Goal: Information Seeking & Learning: Learn about a topic

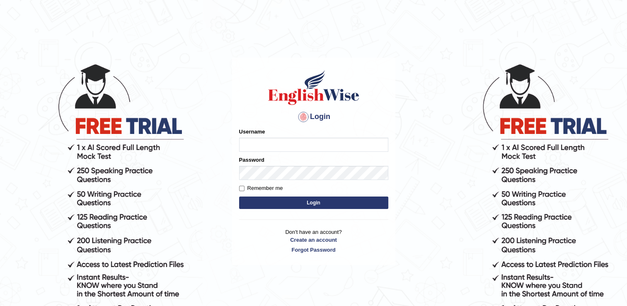
type input "Hkaur133"
click at [273, 197] on button "Login" at bounding box center [313, 202] width 149 height 12
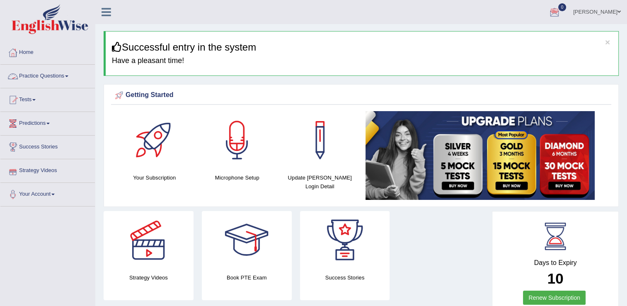
click at [57, 74] on link "Practice Questions" at bounding box center [47, 75] width 94 height 21
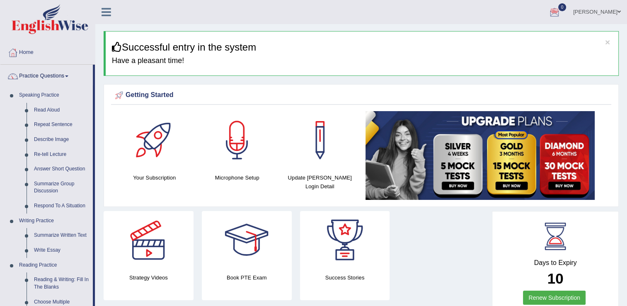
drag, startPoint x: 94, startPoint y: 137, endPoint x: 95, endPoint y: 210, distance: 72.5
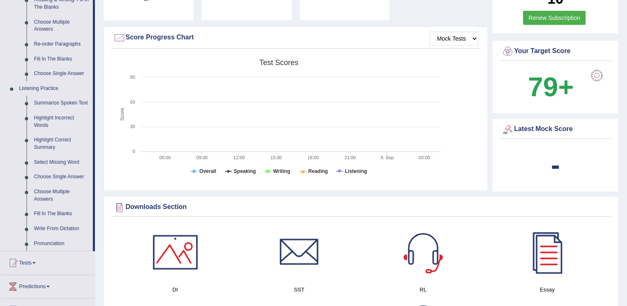
scroll to position [282, 0]
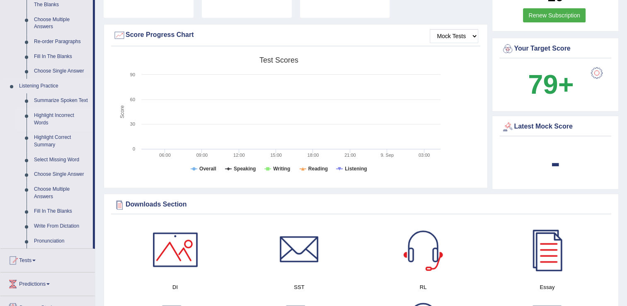
click at [46, 121] on link "Highlight Incorrect Words" at bounding box center [61, 119] width 63 height 22
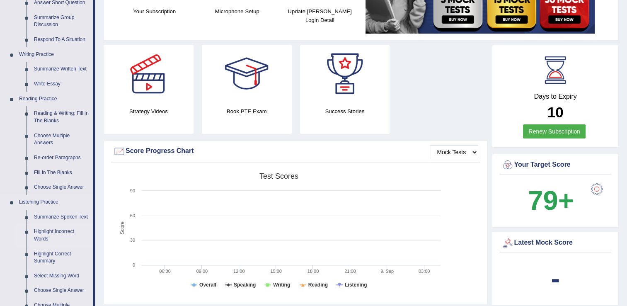
scroll to position [560, 0]
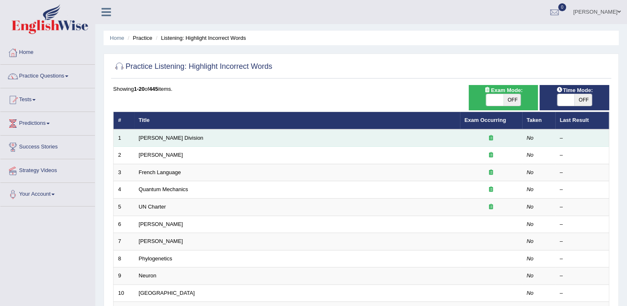
click at [267, 139] on td "Ward Division" at bounding box center [297, 137] width 326 height 17
click at [160, 140] on link "Ward Division" at bounding box center [171, 138] width 65 height 6
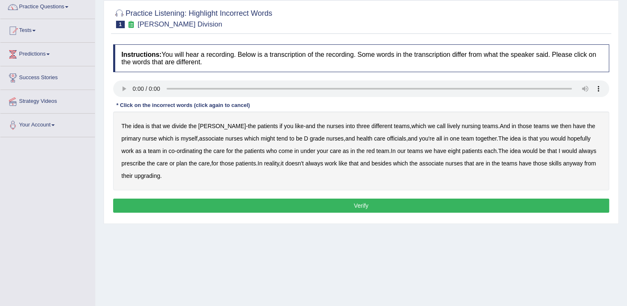
scroll to position [70, 0]
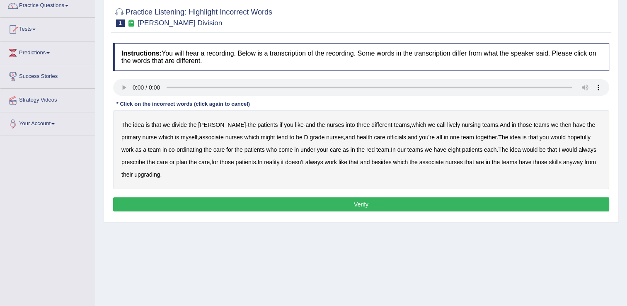
click at [134, 177] on b "upgrading" at bounding box center [147, 174] width 26 height 7
click at [305, 161] on b "always" at bounding box center [314, 162] width 18 height 7
click at [387, 135] on b "officials" at bounding box center [396, 137] width 19 height 7
click at [261, 137] on b "might" at bounding box center [268, 137] width 14 height 7
click at [164, 125] on b "we" at bounding box center [166, 124] width 7 height 7
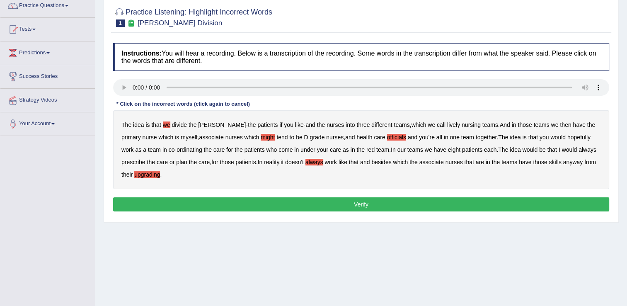
click at [164, 125] on b "we" at bounding box center [166, 124] width 7 height 7
click at [428, 124] on b "we" at bounding box center [431, 124] width 7 height 7
click at [365, 201] on button "Verify" at bounding box center [361, 204] width 496 height 14
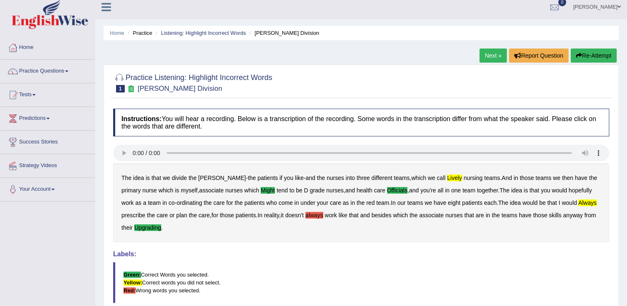
scroll to position [0, 0]
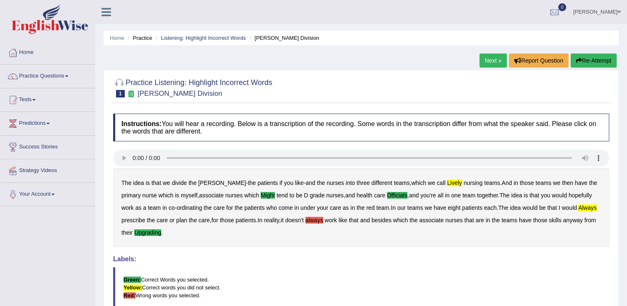
click at [492, 65] on link "Next »" at bounding box center [493, 60] width 27 height 14
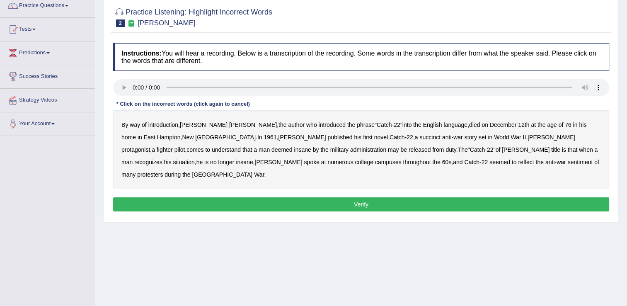
scroll to position [84, 0]
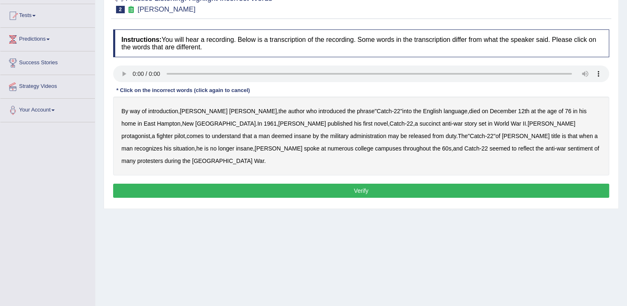
click at [419, 124] on b "succinct" at bounding box center [429, 123] width 21 height 7
click at [350, 137] on b "administration" at bounding box center [368, 136] width 36 height 7
click at [195, 145] on b "situation" at bounding box center [184, 148] width 22 height 7
click at [518, 148] on b "reflect" at bounding box center [526, 148] width 16 height 7
click at [448, 184] on button "Verify" at bounding box center [361, 191] width 496 height 14
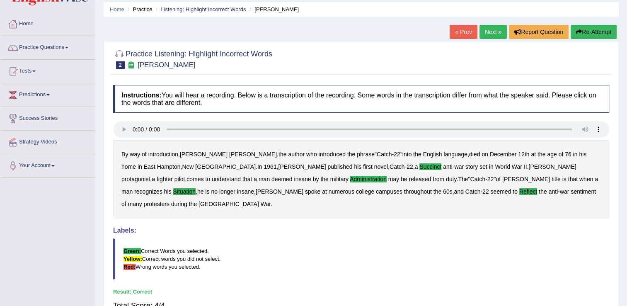
scroll to position [19, 0]
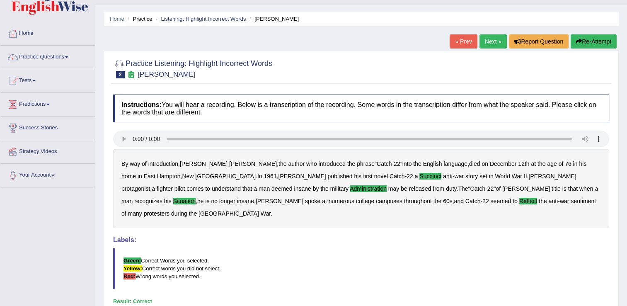
click at [496, 41] on link "Next »" at bounding box center [493, 41] width 27 height 14
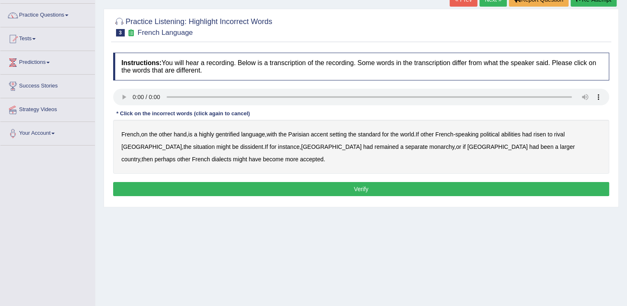
scroll to position [63, 0]
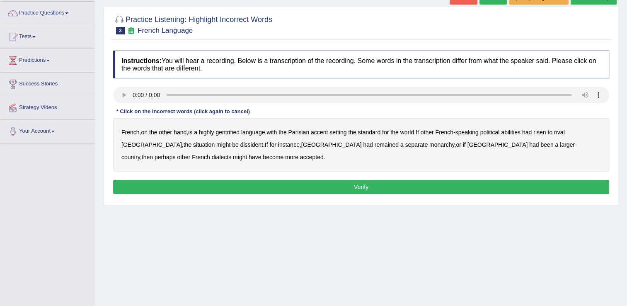
click at [232, 129] on b "gentrified" at bounding box center [228, 132] width 24 height 7
click at [516, 133] on b "abilities" at bounding box center [510, 132] width 19 height 7
click at [509, 133] on b "abilities" at bounding box center [510, 132] width 19 height 7
click at [240, 145] on b "dissident" at bounding box center [251, 144] width 23 height 7
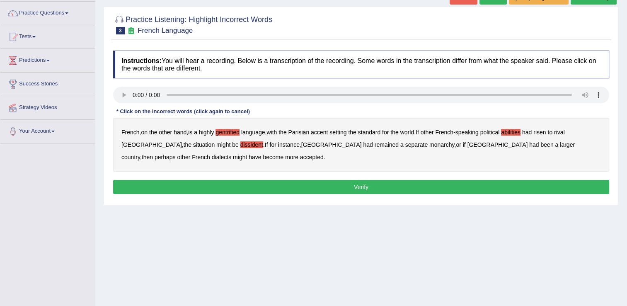
click at [429, 144] on b "monarchy" at bounding box center [441, 144] width 25 height 7
click at [324, 132] on b "accent" at bounding box center [319, 132] width 17 height 7
click at [302, 185] on button "Verify" at bounding box center [361, 187] width 496 height 14
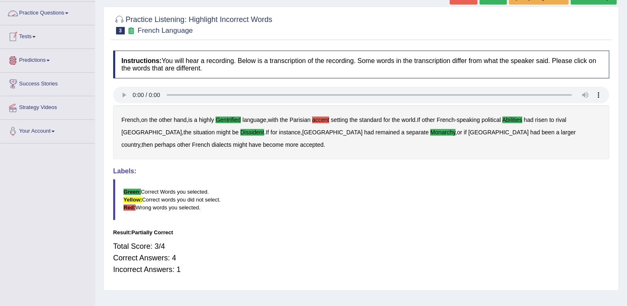
click at [73, 15] on link "Practice Questions" at bounding box center [47, 12] width 94 height 21
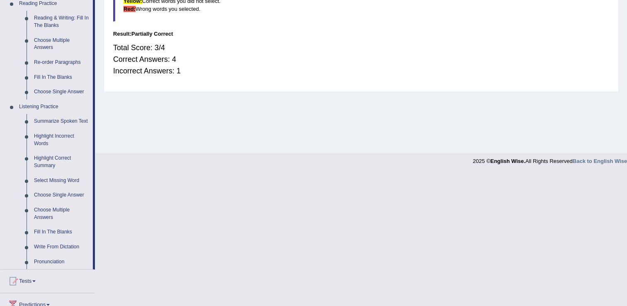
scroll to position [262, 0]
click at [47, 180] on link "Select Missing Word" at bounding box center [61, 180] width 63 height 15
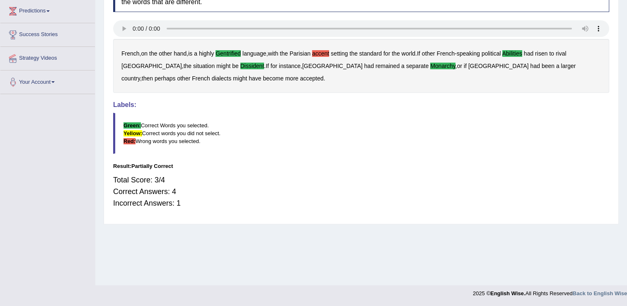
scroll to position [129, 0]
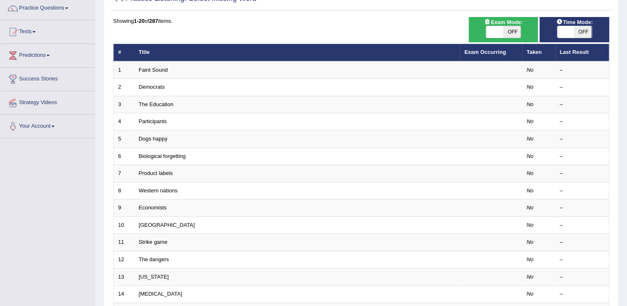
scroll to position [83, 0]
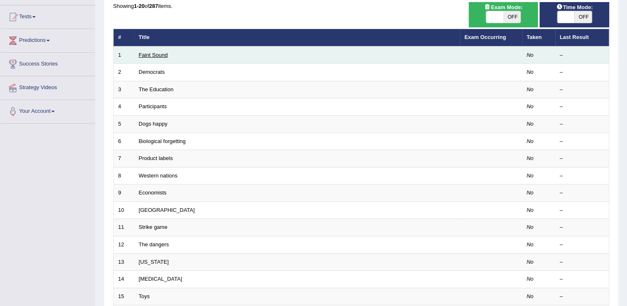
click at [157, 54] on link "Faint Sound" at bounding box center [153, 55] width 29 height 6
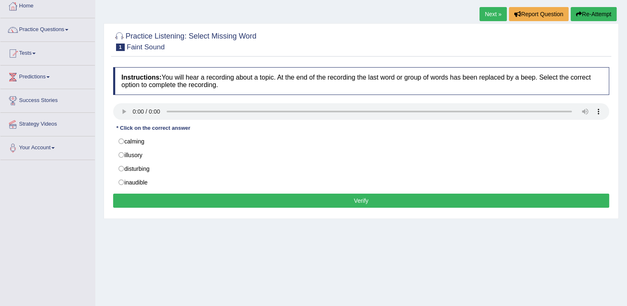
scroll to position [55, 0]
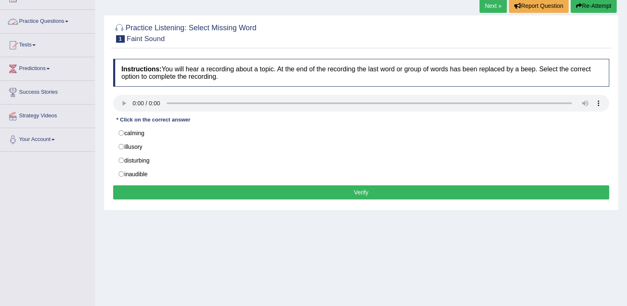
click at [66, 22] on link "Practice Questions" at bounding box center [47, 20] width 94 height 21
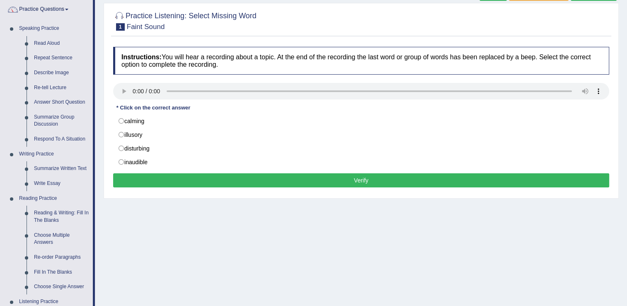
scroll to position [0, 0]
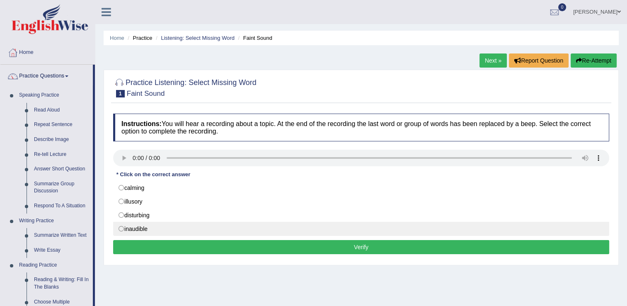
click at [123, 228] on label "inaudible" at bounding box center [361, 229] width 496 height 14
radio input "true"
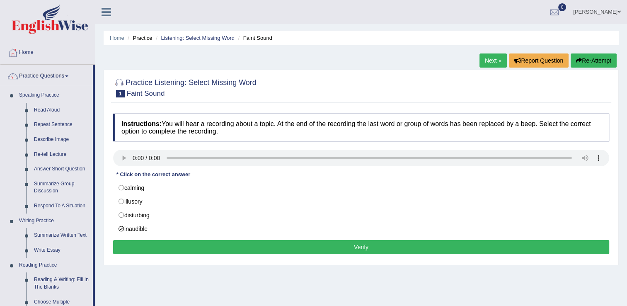
click at [175, 245] on button "Verify" at bounding box center [361, 247] width 496 height 14
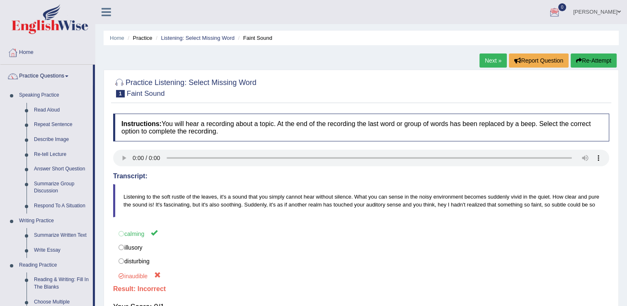
click at [595, 60] on button "Re-Attempt" at bounding box center [594, 60] width 46 height 14
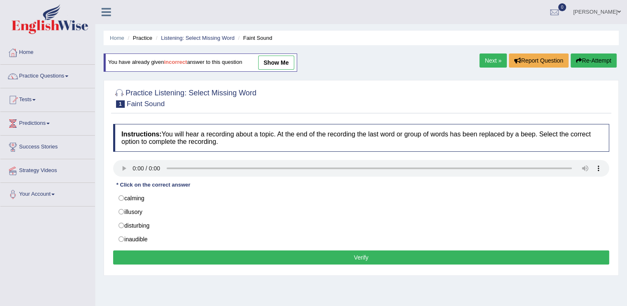
click at [617, 9] on link "[PERSON_NAME]" at bounding box center [597, 11] width 60 height 22
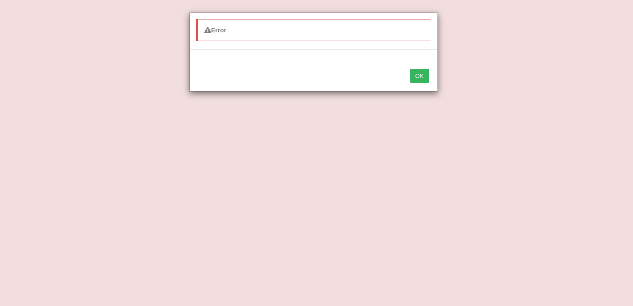
click at [421, 75] on button "OK" at bounding box center [419, 76] width 19 height 14
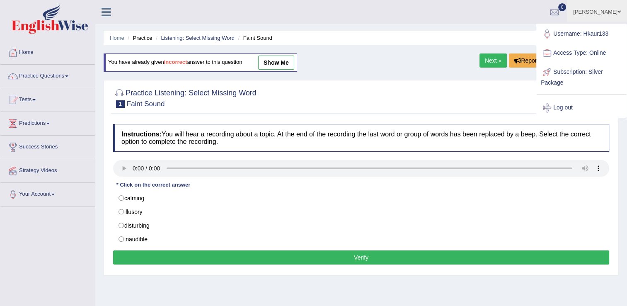
click at [270, 63] on link "show me" at bounding box center [276, 63] width 36 height 14
